Goal: Task Accomplishment & Management: Complete application form

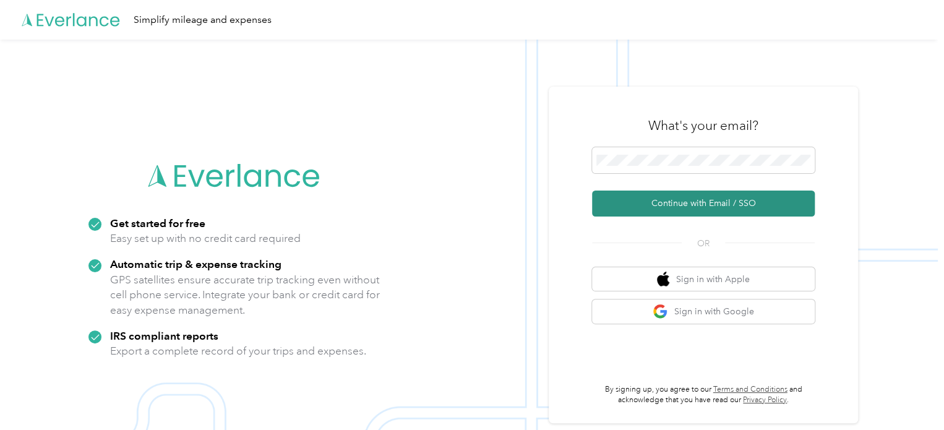
click at [673, 205] on button "Continue with Email / SSO" at bounding box center [703, 203] width 223 height 26
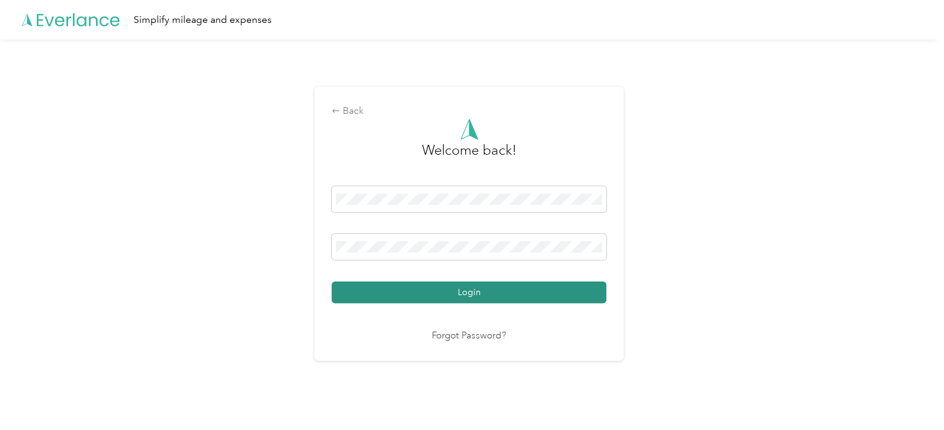
click at [459, 292] on button "Login" at bounding box center [468, 292] width 275 height 22
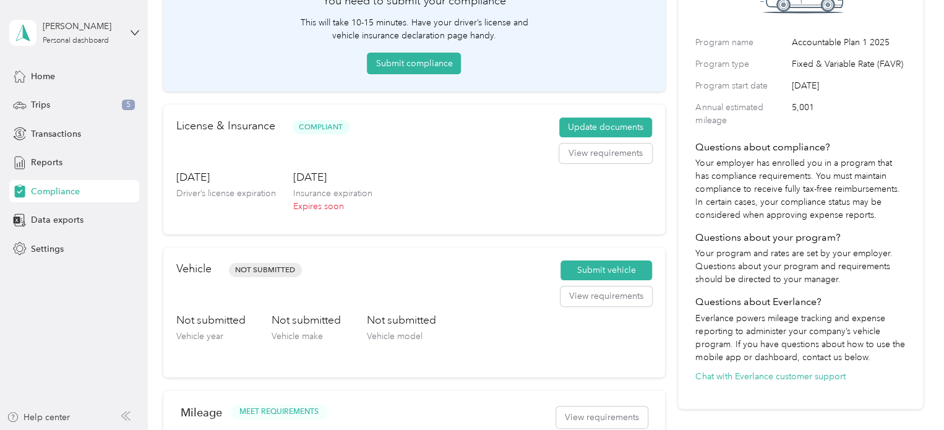
scroll to position [127, 0]
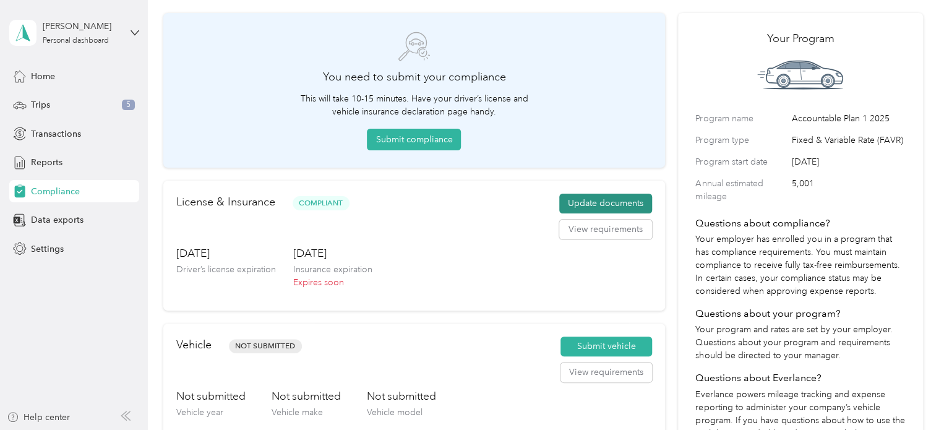
click at [607, 202] on button "Update documents" at bounding box center [605, 204] width 93 height 20
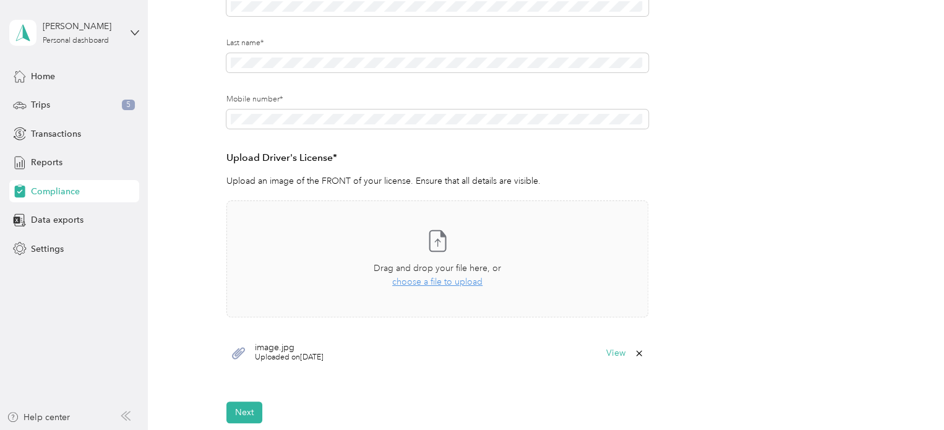
scroll to position [313, 0]
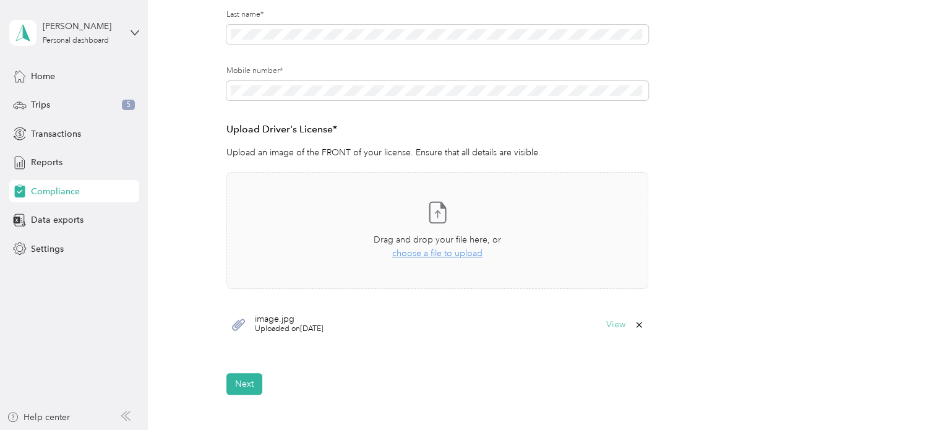
click at [617, 320] on button "View" at bounding box center [615, 324] width 19 height 9
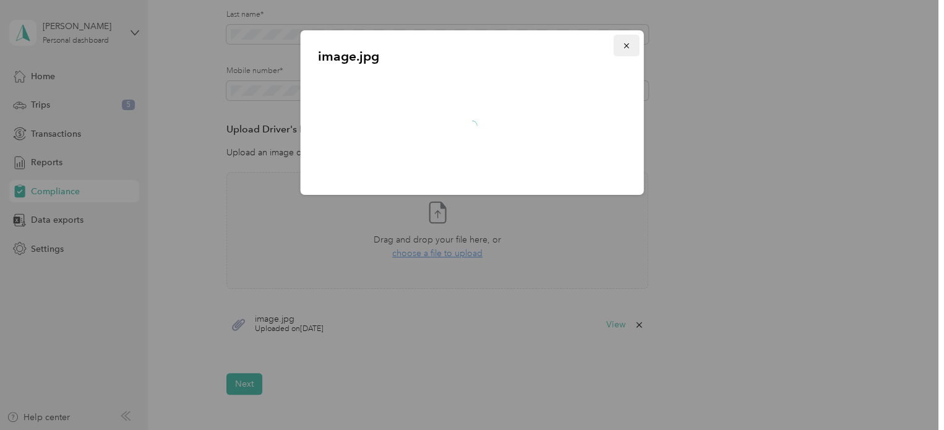
click at [631, 44] on button "button" at bounding box center [626, 46] width 26 height 22
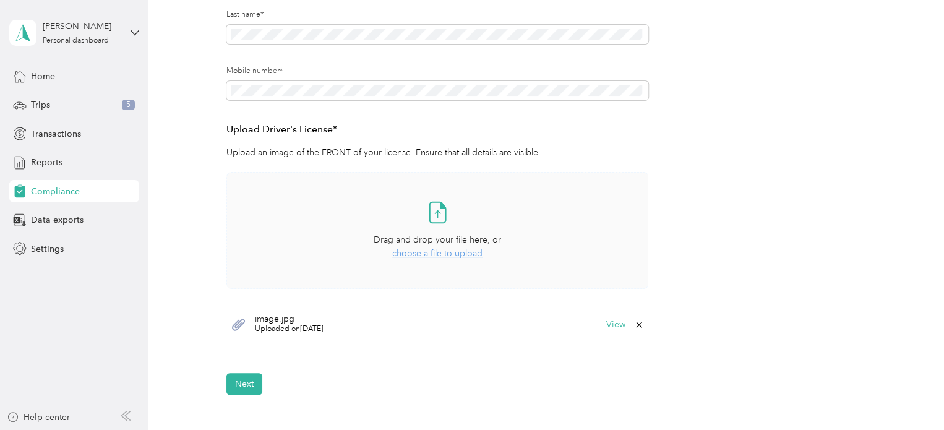
click at [450, 252] on span "choose a file to upload" at bounding box center [437, 253] width 90 height 11
click at [448, 254] on span "choose a file to upload" at bounding box center [437, 253] width 90 height 11
click at [616, 325] on button "View" at bounding box center [615, 324] width 19 height 9
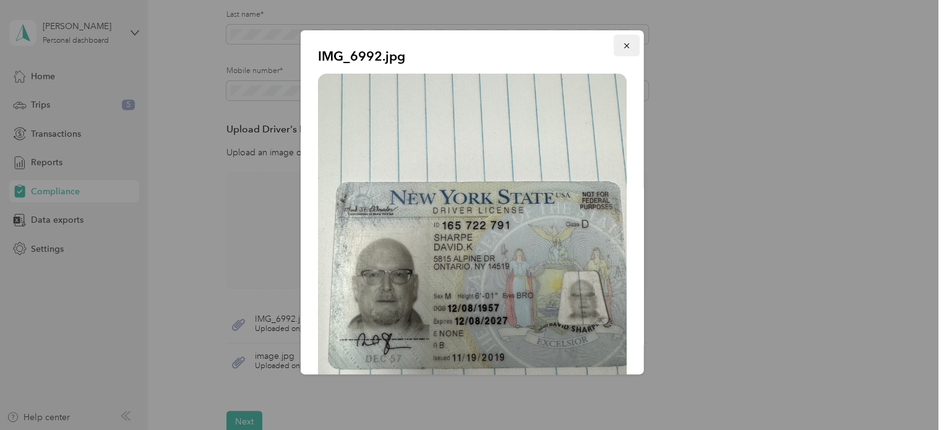
click at [621, 44] on button "button" at bounding box center [626, 46] width 26 height 22
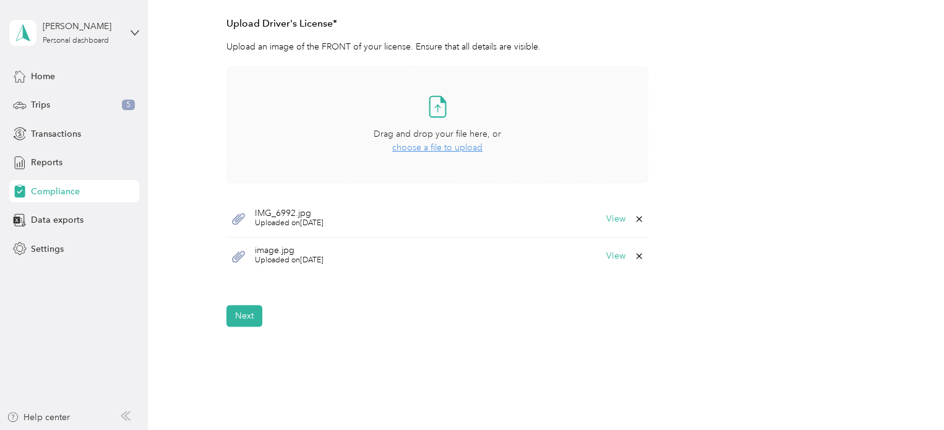
scroll to position [433, 0]
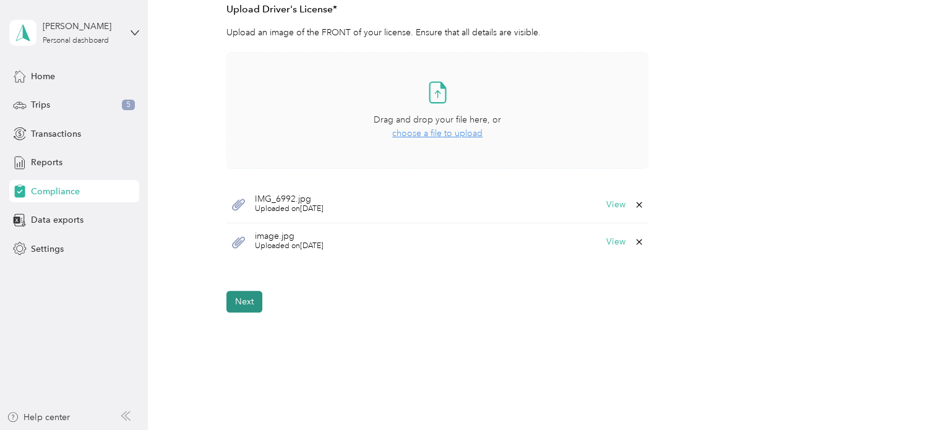
click at [245, 303] on button "Next" at bounding box center [244, 302] width 36 height 22
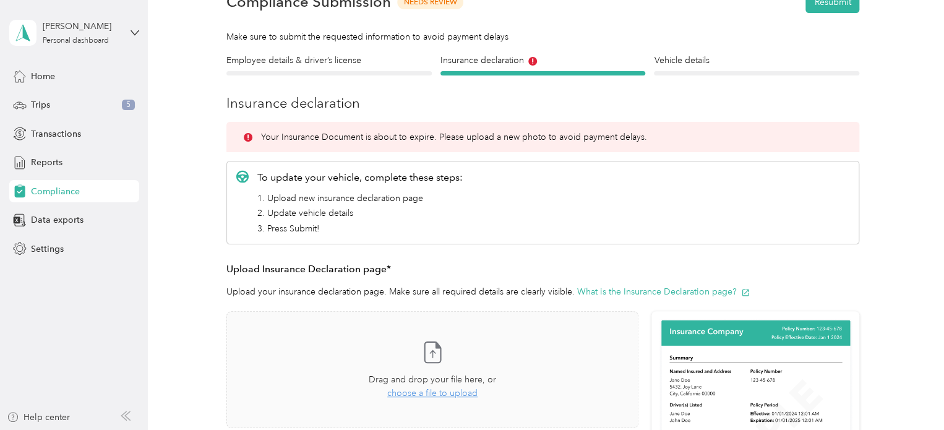
scroll to position [216, 0]
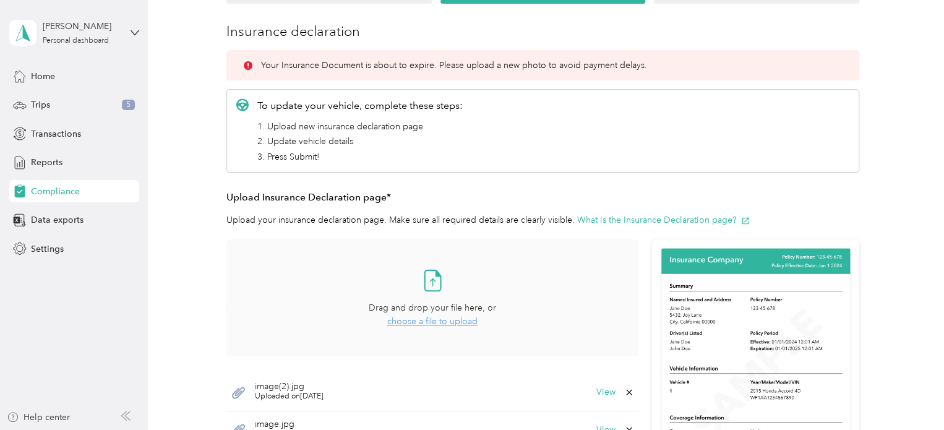
click at [438, 320] on span "choose a file to upload" at bounding box center [432, 321] width 90 height 11
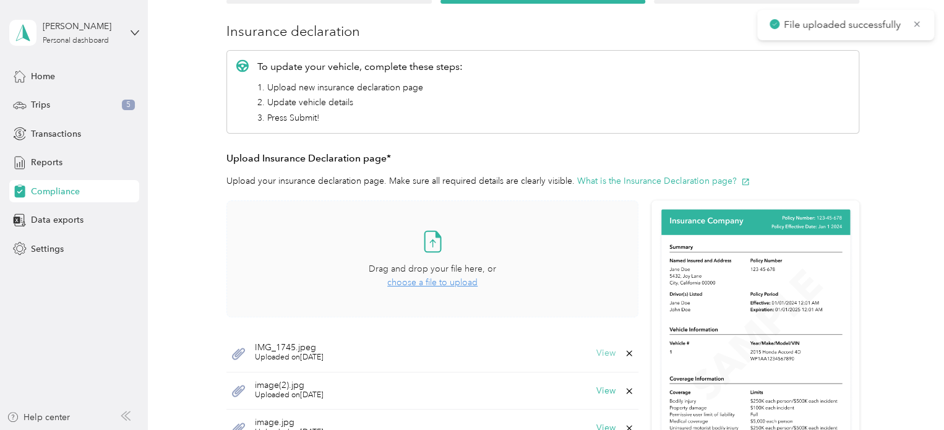
click at [604, 353] on button "View" at bounding box center [605, 353] width 19 height 9
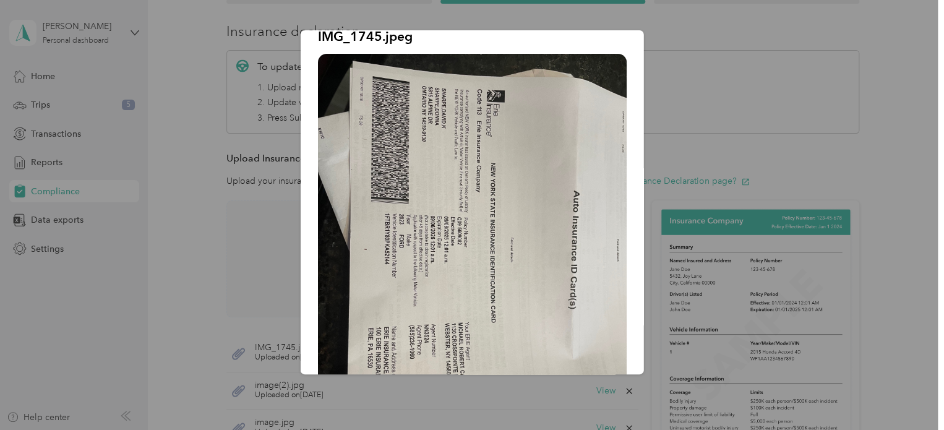
scroll to position [0, 0]
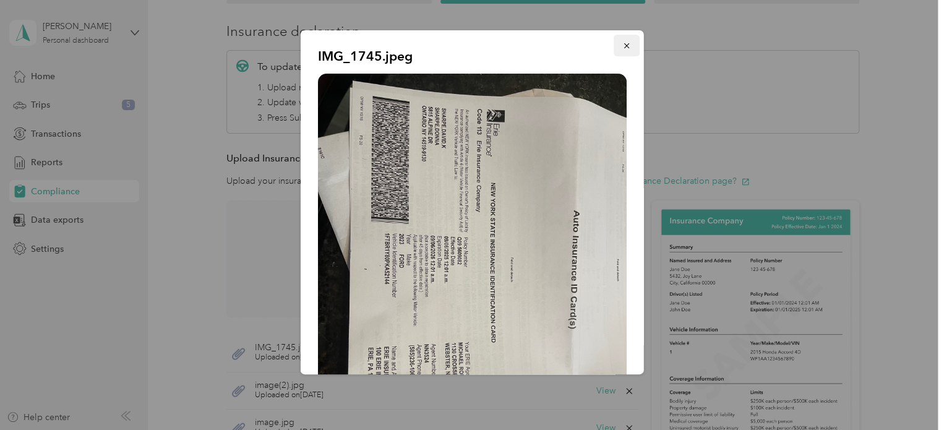
click at [622, 49] on icon "button" at bounding box center [626, 45] width 9 height 9
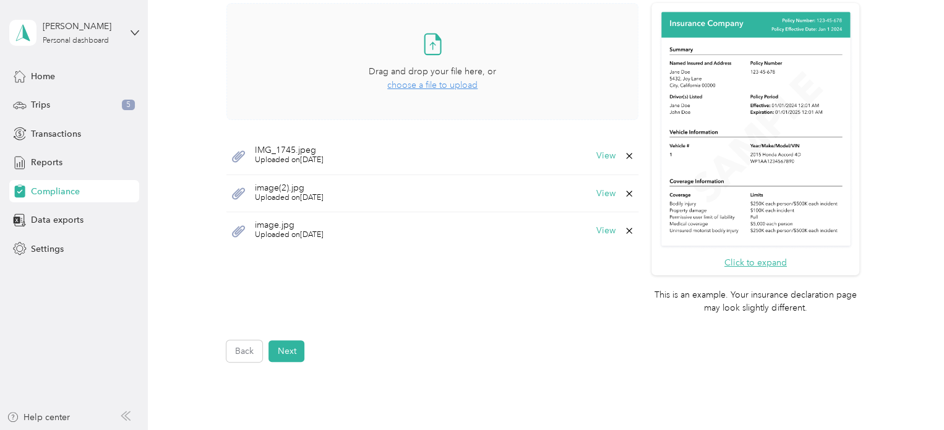
scroll to position [524, 0]
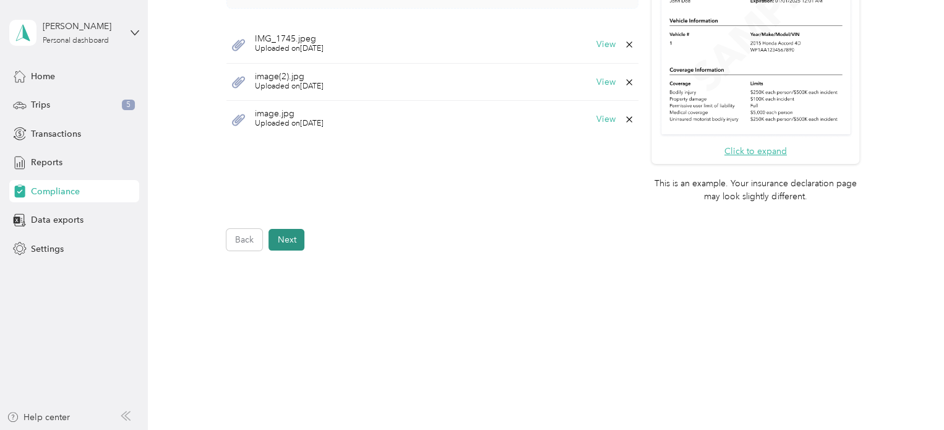
click at [292, 245] on button "Next" at bounding box center [286, 240] width 36 height 22
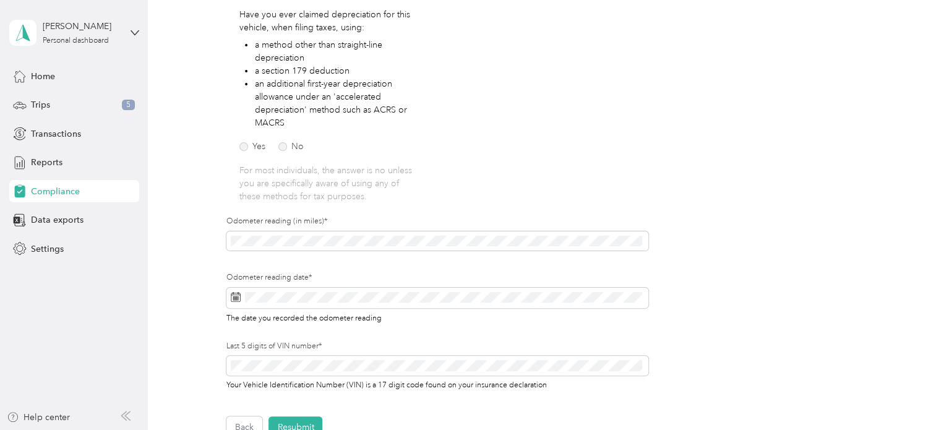
scroll to position [309, 0]
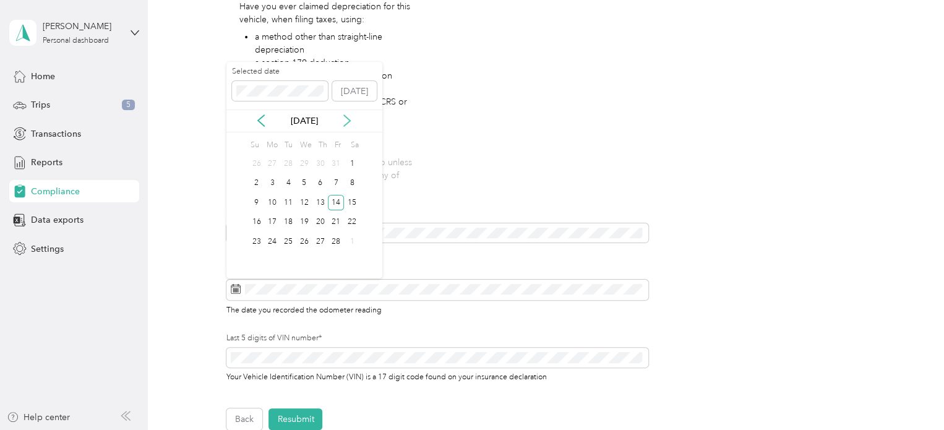
click at [351, 119] on icon at bounding box center [347, 120] width 12 height 12
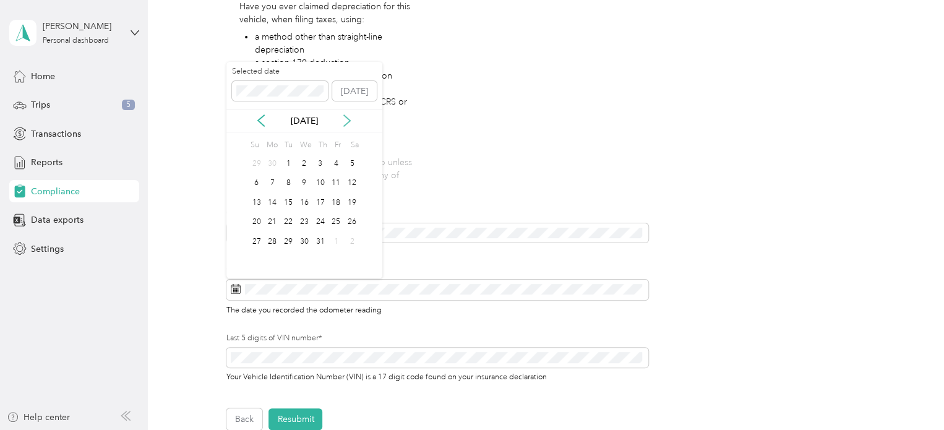
click at [351, 119] on icon at bounding box center [347, 120] width 12 height 12
click at [334, 200] on div "15" at bounding box center [336, 202] width 16 height 15
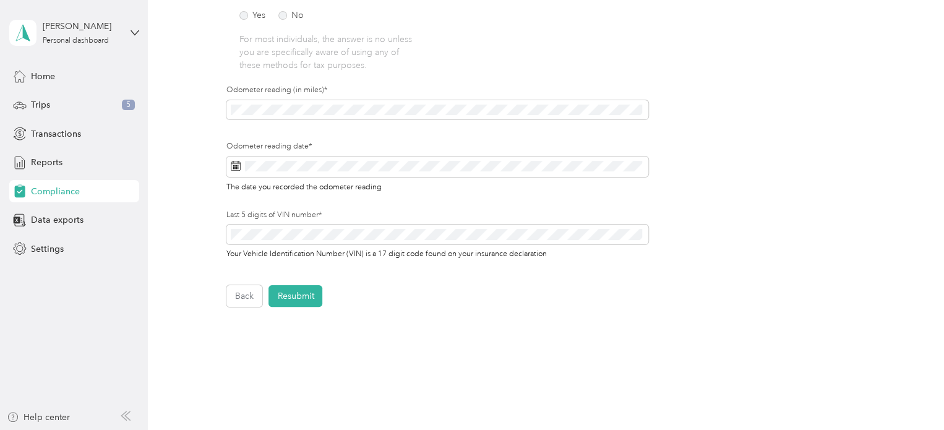
scroll to position [433, 0]
click at [297, 299] on button "Resubmit" at bounding box center [295, 295] width 54 height 22
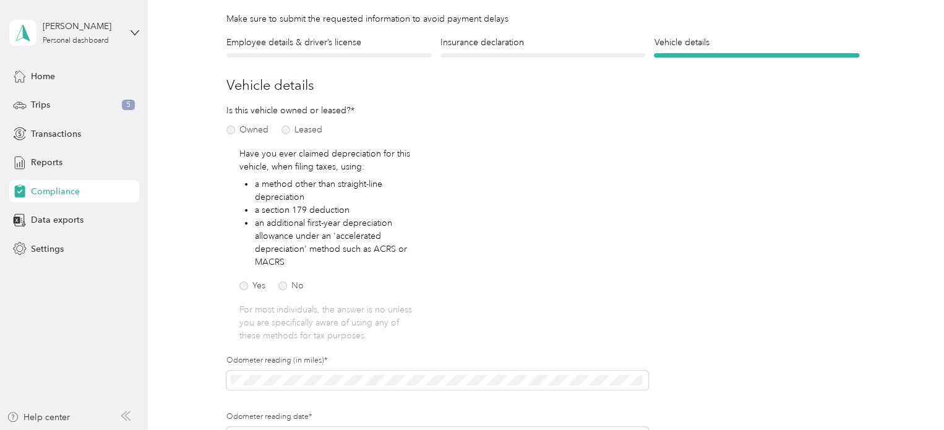
scroll to position [92, 0]
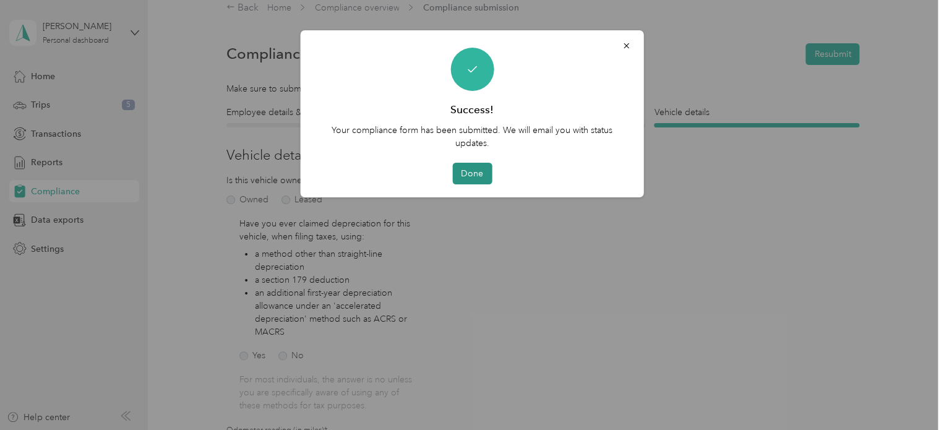
click at [479, 168] on button "Done" at bounding box center [472, 174] width 40 height 22
